Goal: Task Accomplishment & Management: Complete application form

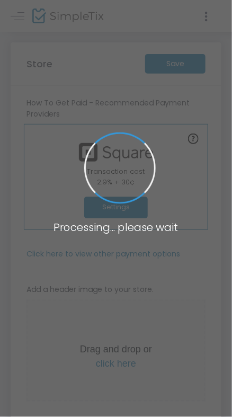
type input "[URL]"
type input "[EMAIL_ADDRESS][DOMAIN_NAME]"
radio input "true"
type input "Luvislit"
type input "7622210415"
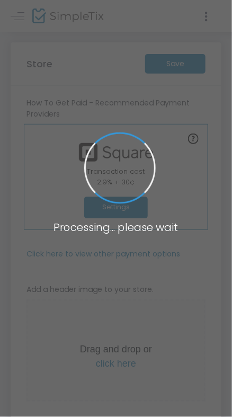
type input "[EMAIL_ADDRESS][DOMAIN_NAME]"
type input "[DOMAIN_NAME][URL]"
type input "Luvislit25"
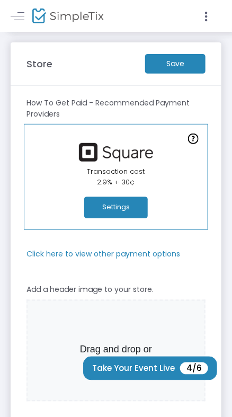
click at [174, 65] on m-button "Save" at bounding box center [175, 64] width 60 height 20
click at [188, 67] on m-button "Save" at bounding box center [175, 64] width 60 height 20
